Goal: Information Seeking & Learning: Understand process/instructions

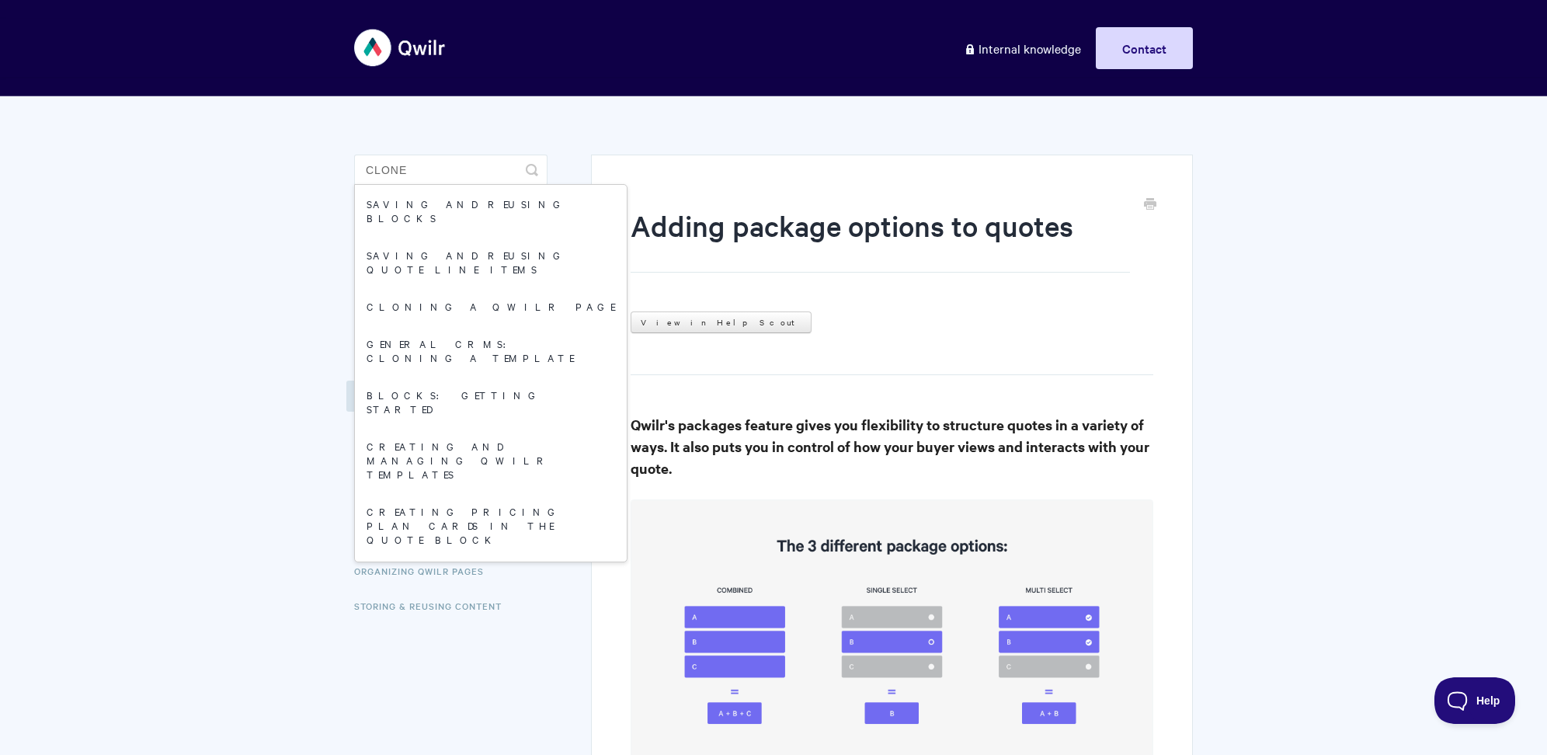
type input "clone"
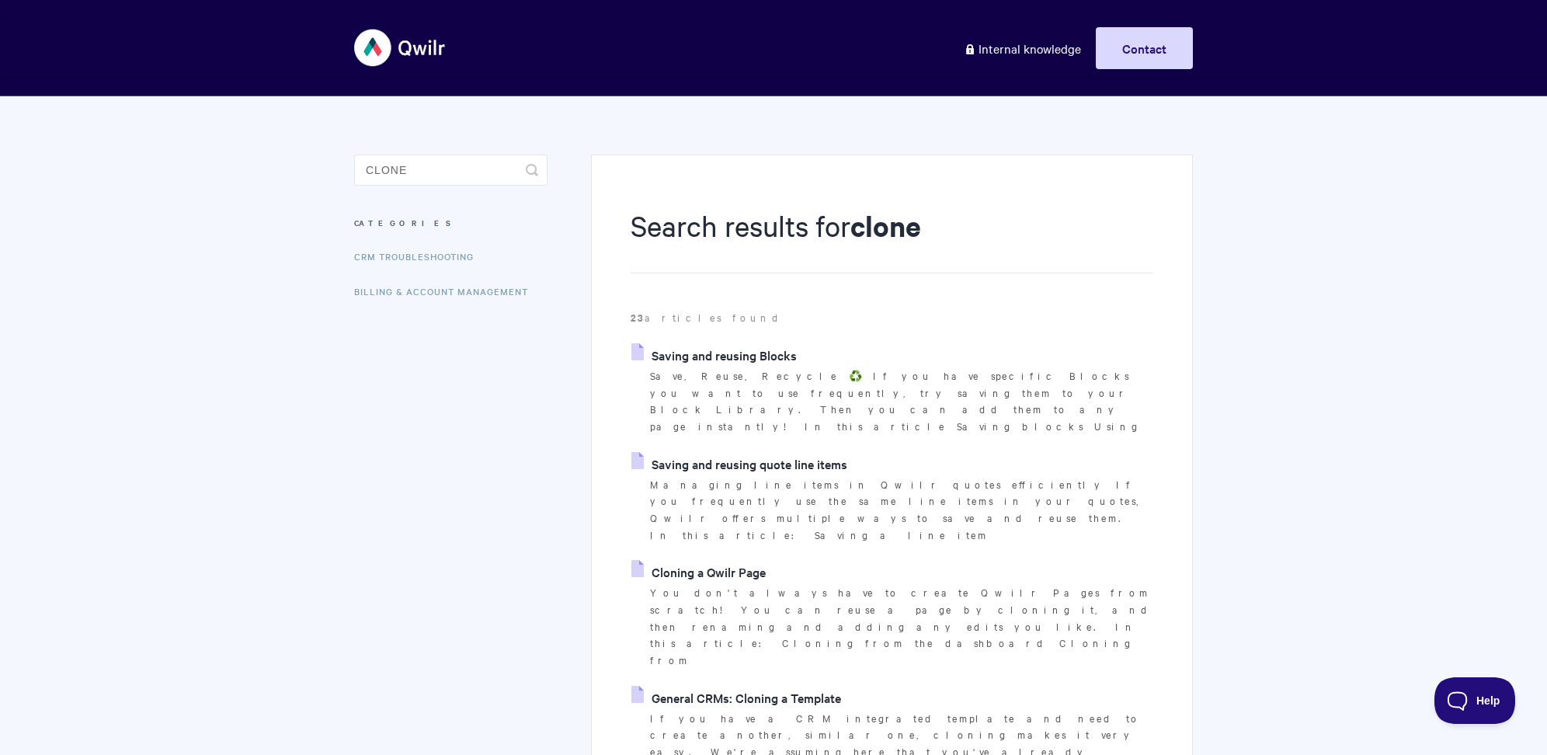
click at [694, 560] on link "Cloning a Qwilr Page" at bounding box center [698, 571] width 134 height 23
